Goal: Task Accomplishment & Management: Use online tool/utility

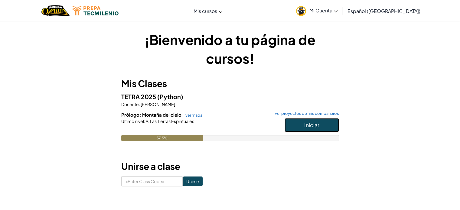
click at [305, 123] on span "Iniciar" at bounding box center [312, 125] width 15 height 7
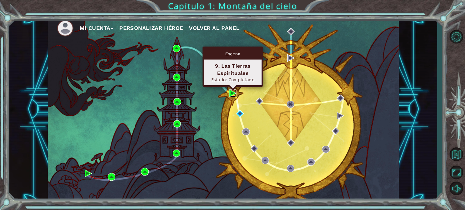
click at [231, 94] on img at bounding box center [232, 93] width 7 height 7
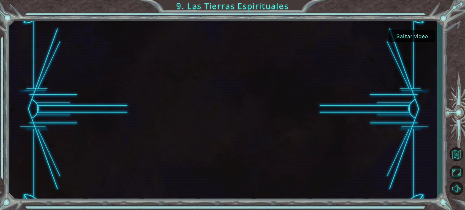
click at [404, 38] on button "Saltar video" at bounding box center [411, 36] width 45 height 12
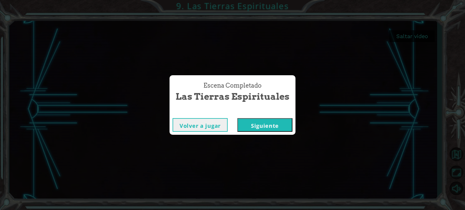
click at [252, 123] on button "Siguiente" at bounding box center [264, 125] width 55 height 14
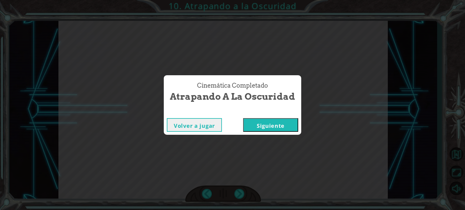
click at [258, 131] on button "Siguiente" at bounding box center [270, 125] width 55 height 14
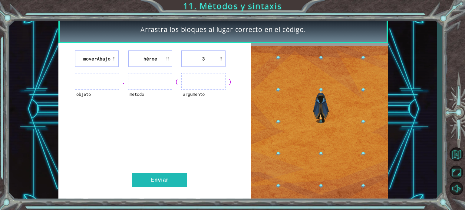
click at [104, 81] on ul at bounding box center [97, 81] width 44 height 17
click at [117, 61] on li "moverAbajo" at bounding box center [97, 59] width 44 height 17
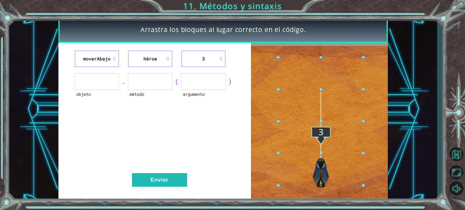
click at [109, 83] on ul at bounding box center [97, 81] width 44 height 17
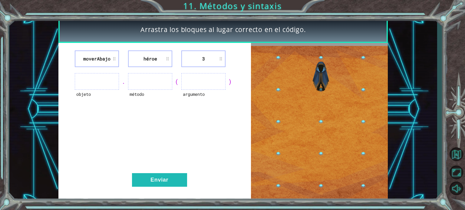
click at [109, 83] on ul at bounding box center [97, 81] width 44 height 17
click at [114, 61] on li "moverAbajo" at bounding box center [97, 59] width 44 height 17
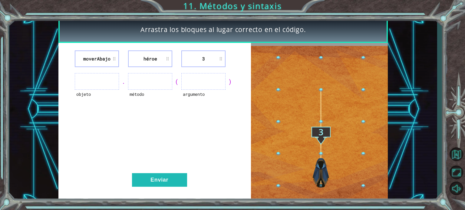
click at [107, 59] on li "moverAbajo" at bounding box center [97, 59] width 44 height 17
click at [173, 63] on div "moverAbajo héroe 3" at bounding box center [154, 59] width 177 height 17
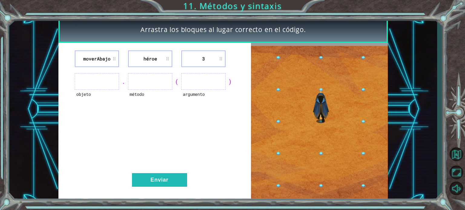
click at [169, 63] on li "héroe" at bounding box center [150, 59] width 44 height 17
click at [207, 60] on li "3" at bounding box center [203, 59] width 44 height 17
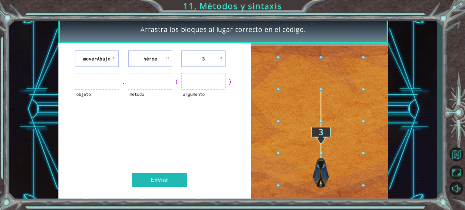
click at [207, 58] on li "3" at bounding box center [203, 59] width 44 height 17
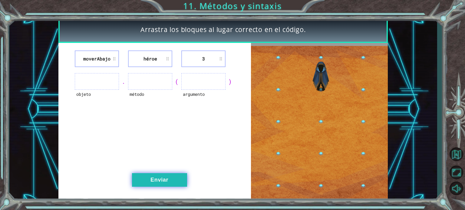
click at [173, 174] on button "Enviar" at bounding box center [159, 180] width 55 height 14
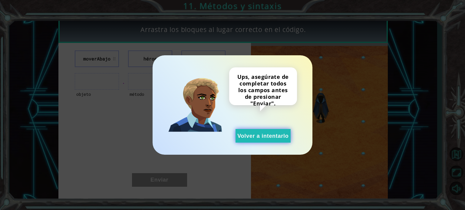
click at [262, 137] on button "Volver a intentarlo" at bounding box center [263, 136] width 55 height 14
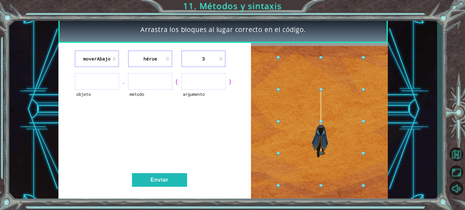
click at [207, 60] on li "3" at bounding box center [203, 59] width 44 height 17
click at [202, 82] on ul at bounding box center [203, 81] width 44 height 17
click at [126, 81] on div "." at bounding box center [123, 81] width 9 height 8
click at [98, 81] on ul at bounding box center [97, 81] width 44 height 17
click at [110, 53] on li "moverAbajo" at bounding box center [97, 59] width 44 height 17
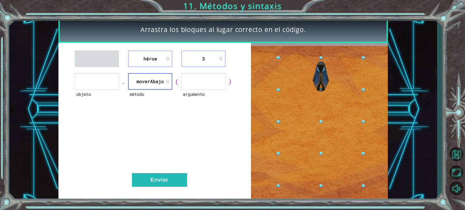
click at [193, 68] on div "héroe 3 objeto . método moverAbajo ( argumento ) Enviar" at bounding box center [154, 122] width 192 height 159
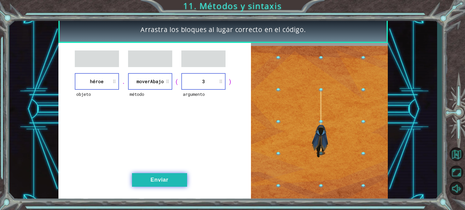
click at [149, 184] on button "Enviar" at bounding box center [159, 180] width 55 height 14
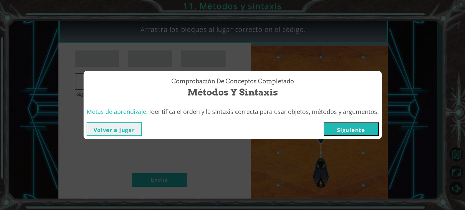
click at [355, 131] on button "Siguiente" at bounding box center [351, 130] width 55 height 14
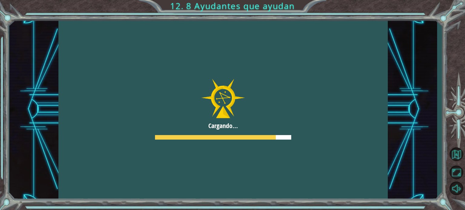
drag, startPoint x: 355, startPoint y: 131, endPoint x: 281, endPoint y: 99, distance: 80.7
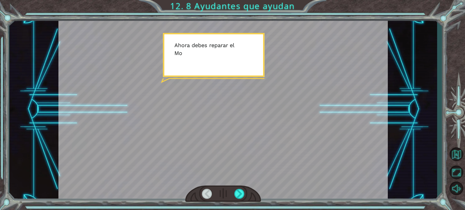
click at [245, 84] on div at bounding box center [222, 109] width 329 height 185
click at [245, 193] on div at bounding box center [223, 194] width 76 height 17
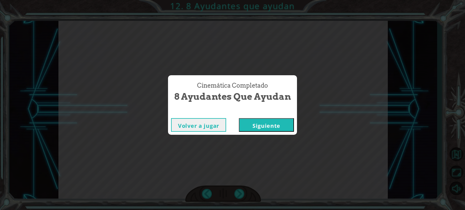
click at [255, 134] on div "Volver a jugar [GEOGRAPHIC_DATA]" at bounding box center [232, 125] width 129 height 20
click at [257, 127] on button "Siguiente" at bounding box center [266, 125] width 55 height 14
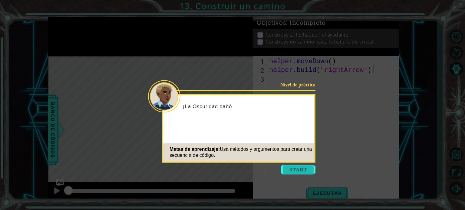
click at [292, 174] on button "Start" at bounding box center [298, 170] width 35 height 10
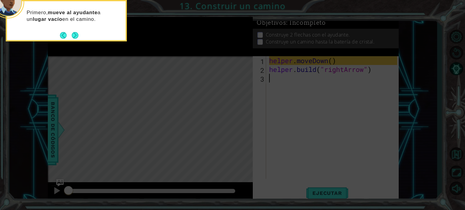
click at [80, 36] on div "Primero, mueve al ayudante a un lugar vacío en el camino." at bounding box center [66, 20] width 121 height 41
click at [76, 35] on button "Next" at bounding box center [75, 35] width 7 height 7
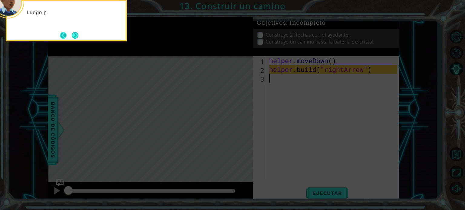
click at [72, 34] on button "Next" at bounding box center [75, 35] width 7 height 7
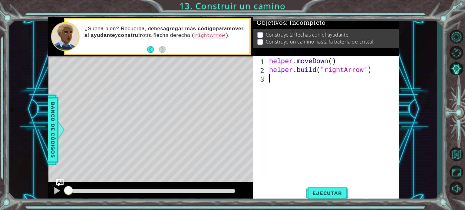
type textarea "[DOMAIN_NAME]("rightArrow")"
click at [319, 190] on button "Ejecutar" at bounding box center [326, 193] width 41 height 15
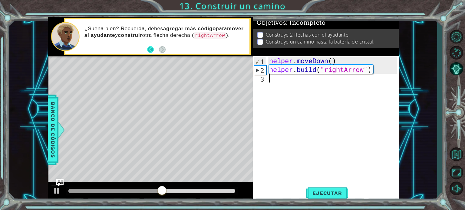
click at [148, 51] on button "Back" at bounding box center [153, 49] width 12 height 7
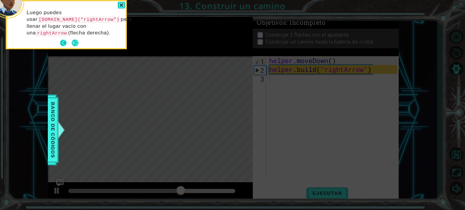
click at [65, 40] on button "Back" at bounding box center [66, 43] width 12 height 7
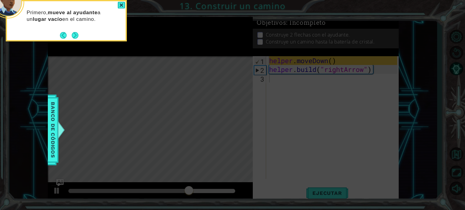
click at [64, 30] on div "Primero, mueve al ayudante a un lugar vacío en el camino." at bounding box center [66, 19] width 119 height 31
click at [64, 36] on button "Back" at bounding box center [66, 35] width 12 height 7
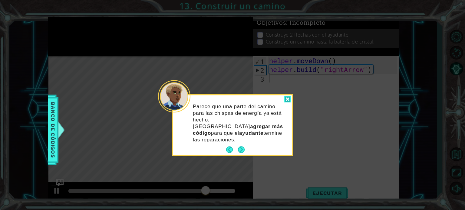
click at [288, 102] on div at bounding box center [287, 99] width 7 height 7
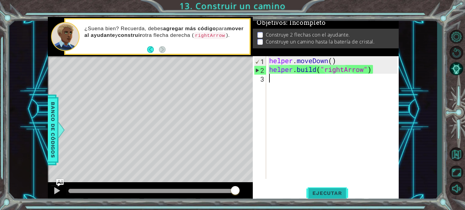
click at [331, 191] on span "Ejecutar" at bounding box center [326, 193] width 41 height 6
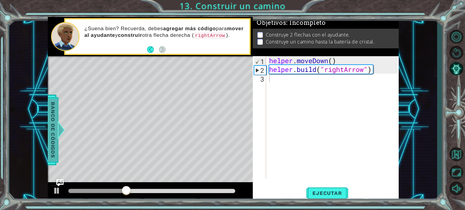
click at [58, 132] on div at bounding box center [61, 130] width 8 height 18
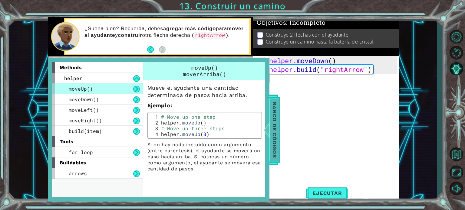
click at [272, 134] on span "Banco de códigos" at bounding box center [275, 130] width 10 height 63
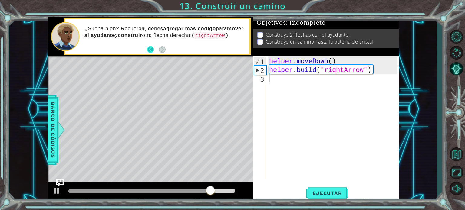
click at [153, 50] on button "Back" at bounding box center [153, 49] width 12 height 7
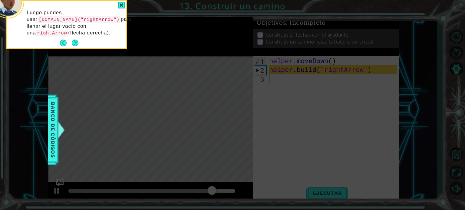
click at [153, 50] on icon at bounding box center [232, 32] width 465 height 358
click at [61, 40] on button "Back" at bounding box center [66, 43] width 12 height 7
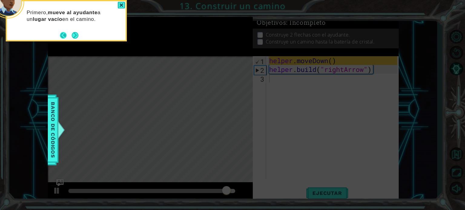
click at [63, 36] on button "Back" at bounding box center [66, 35] width 12 height 7
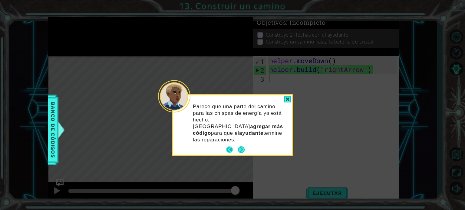
click at [231, 147] on button "Back" at bounding box center [232, 150] width 12 height 7
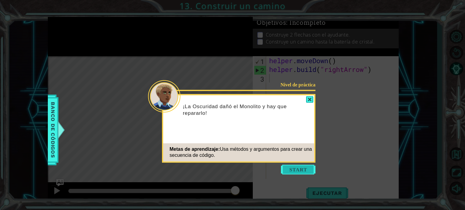
click at [294, 170] on button "Start" at bounding box center [298, 170] width 35 height 10
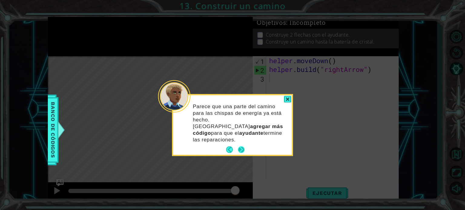
click at [239, 147] on button "Next" at bounding box center [241, 150] width 7 height 7
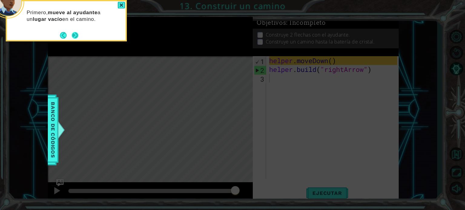
click at [76, 33] on button "Next" at bounding box center [75, 35] width 7 height 7
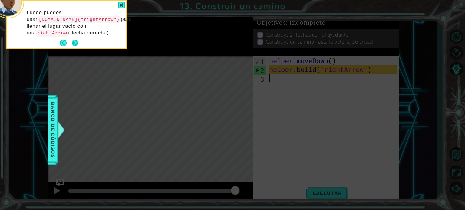
click at [73, 43] on button "Next" at bounding box center [75, 43] width 7 height 7
